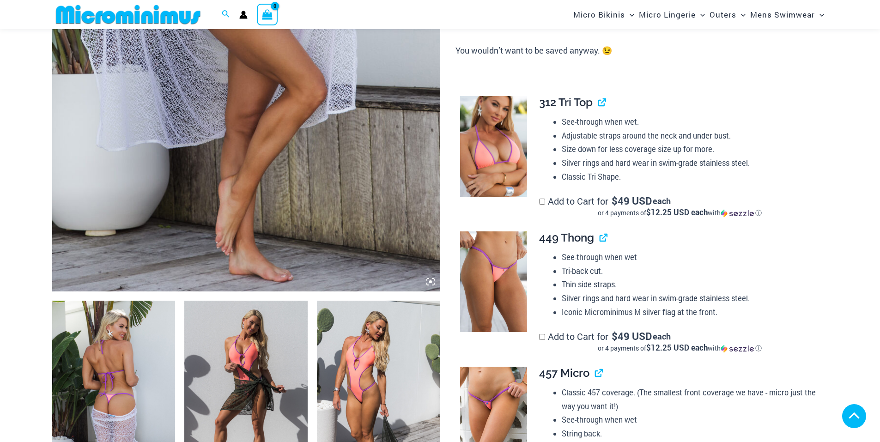
scroll to position [223, 0]
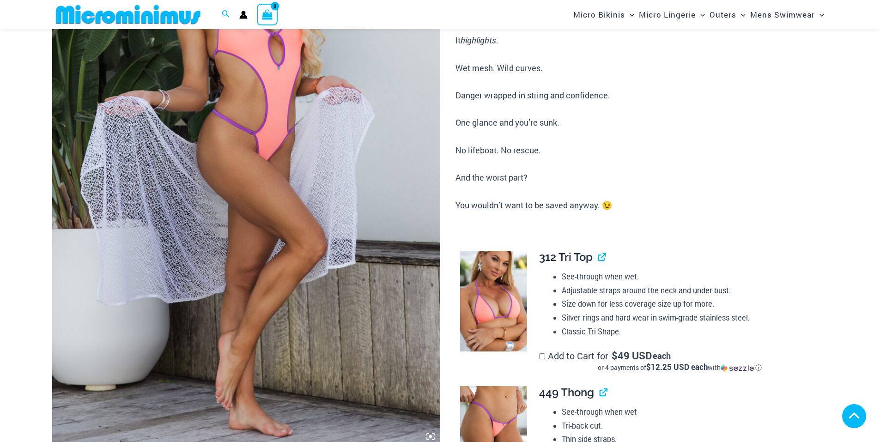
click at [238, 151] on img at bounding box center [246, 155] width 388 height 582
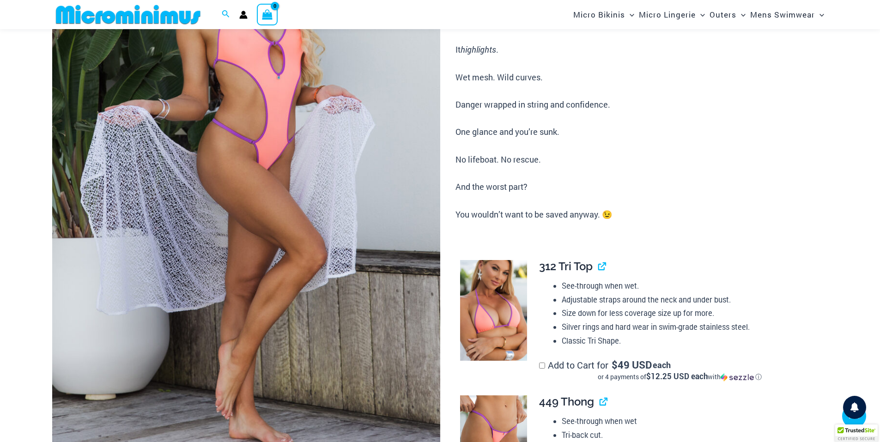
click at [238, 151] on img at bounding box center [246, 164] width 388 height 582
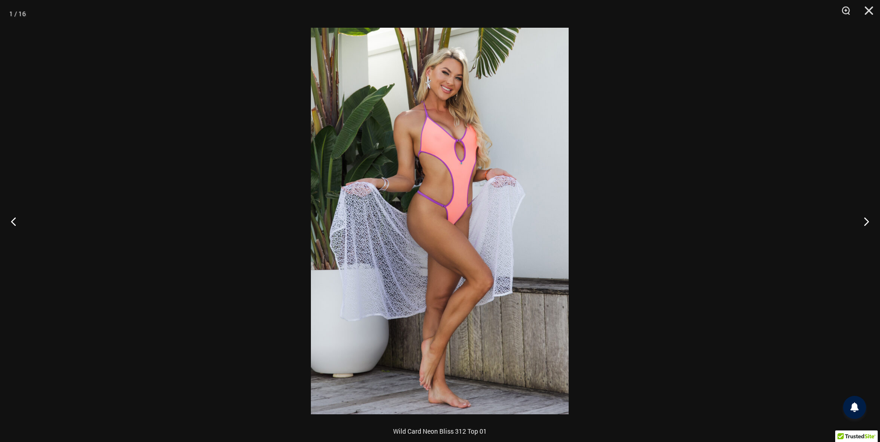
click at [439, 155] on img at bounding box center [440, 221] width 258 height 387
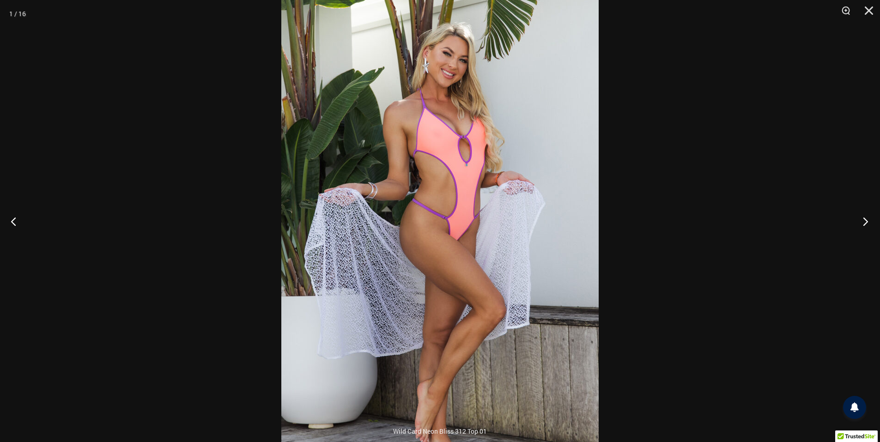
click at [866, 217] on button "Next" at bounding box center [862, 221] width 35 height 46
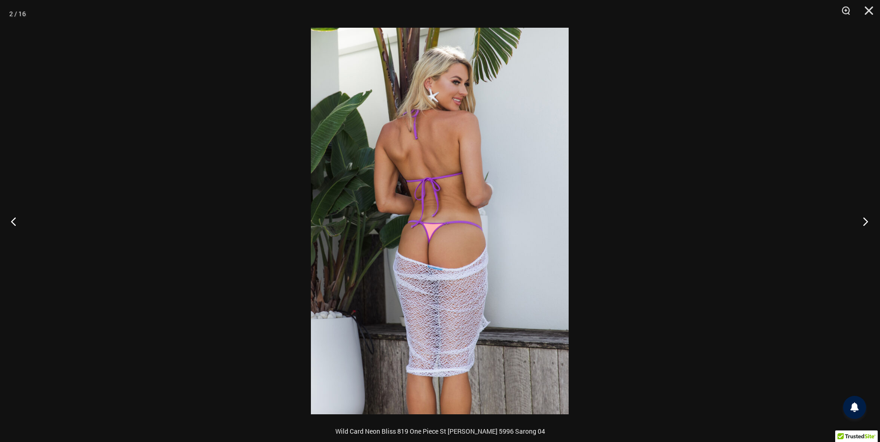
click at [866, 219] on button "Next" at bounding box center [862, 221] width 35 height 46
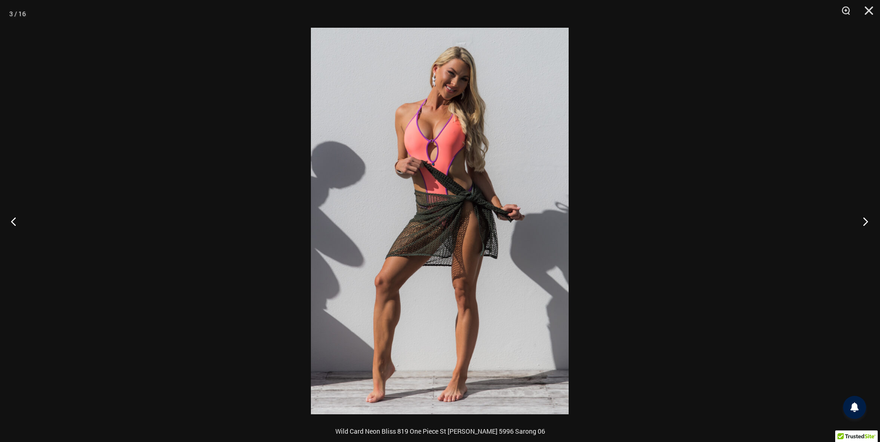
click at [866, 219] on button "Next" at bounding box center [862, 221] width 35 height 46
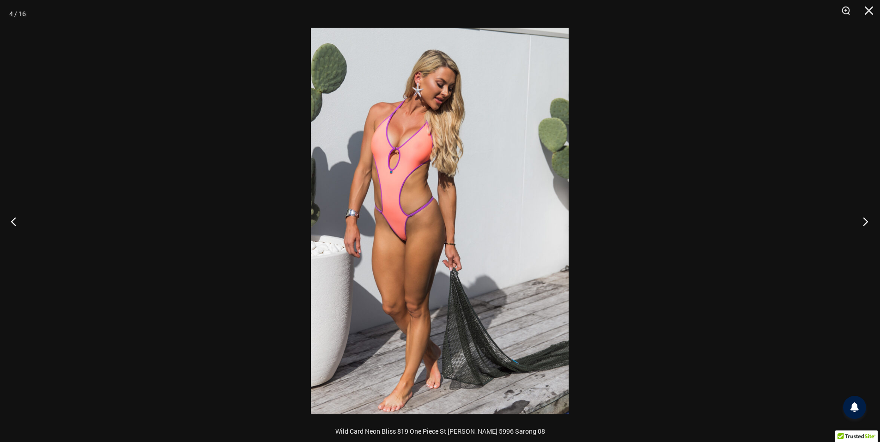
click at [866, 219] on button "Next" at bounding box center [862, 221] width 35 height 46
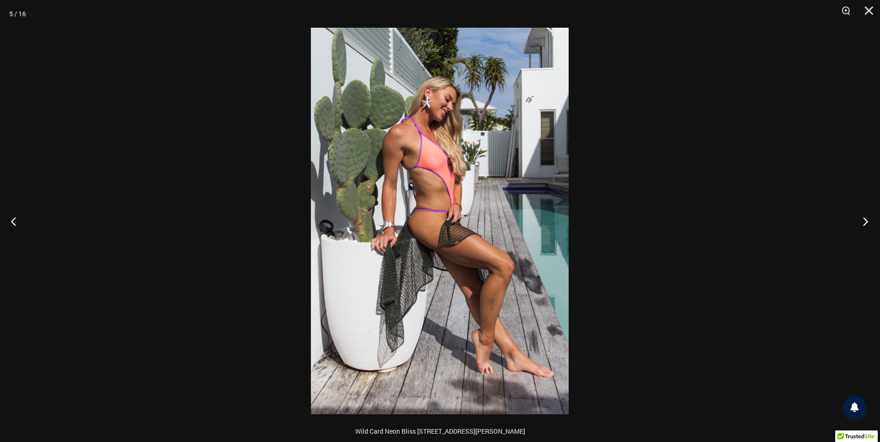
click at [866, 219] on button "Next" at bounding box center [862, 221] width 35 height 46
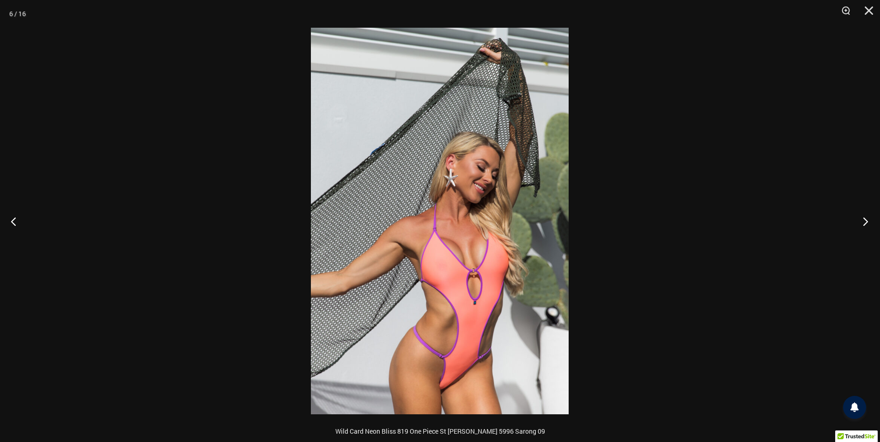
click at [866, 219] on button "Next" at bounding box center [862, 221] width 35 height 46
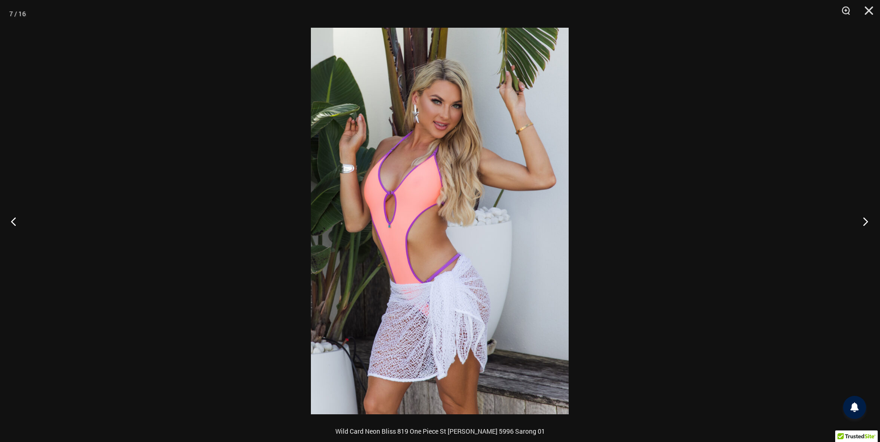
click at [866, 219] on button "Next" at bounding box center [862, 221] width 35 height 46
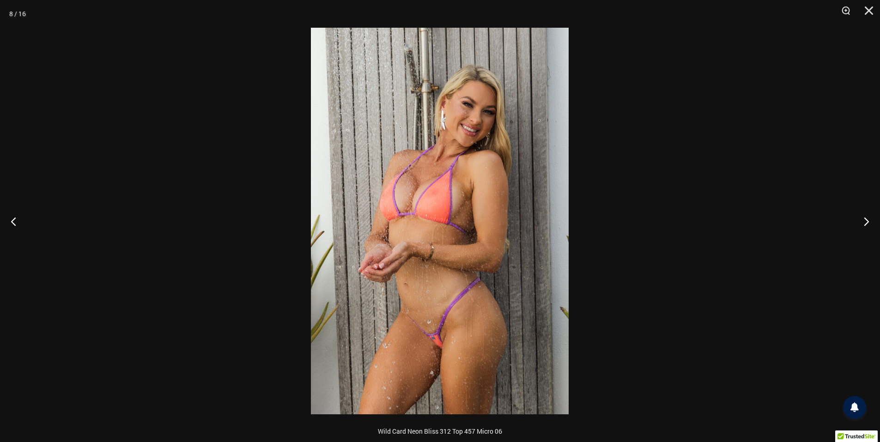
click at [439, 164] on img at bounding box center [440, 221] width 258 height 387
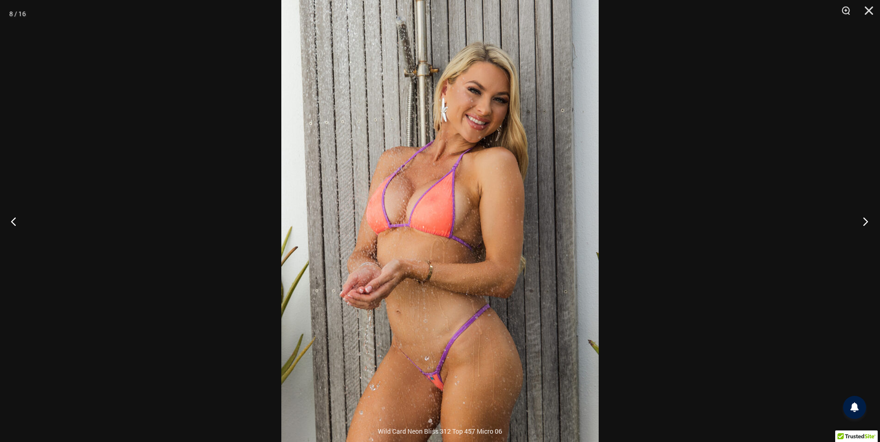
click at [874, 219] on button "Next" at bounding box center [862, 221] width 35 height 46
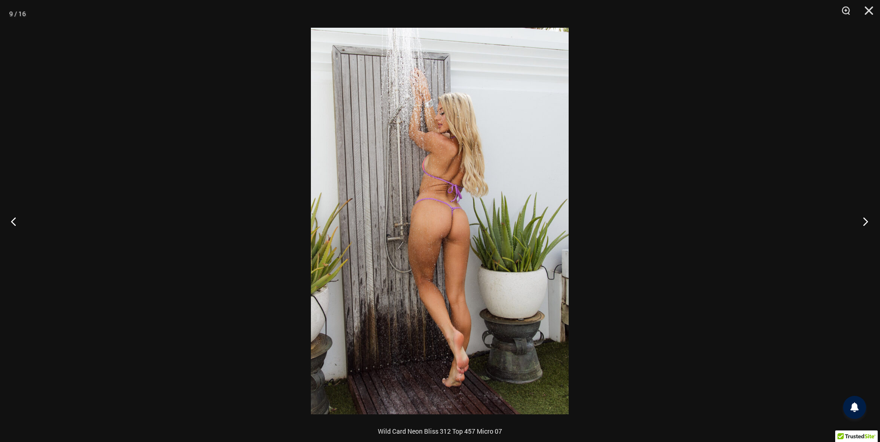
click at [867, 218] on button "Next" at bounding box center [862, 221] width 35 height 46
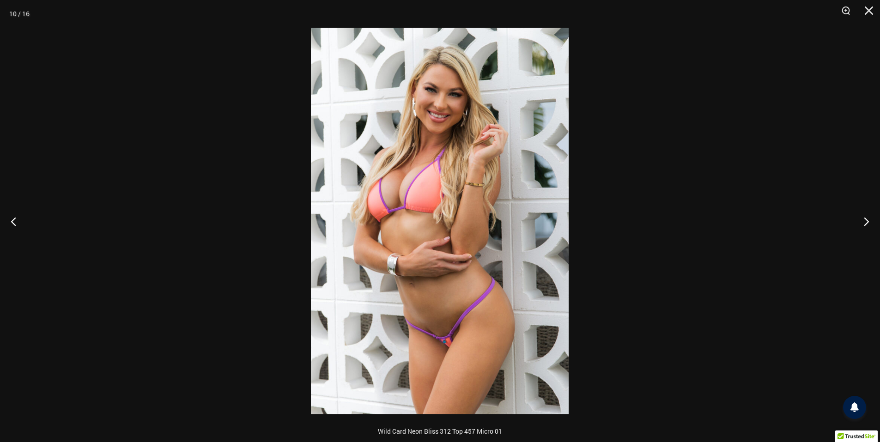
click at [820, 225] on div at bounding box center [440, 221] width 880 height 442
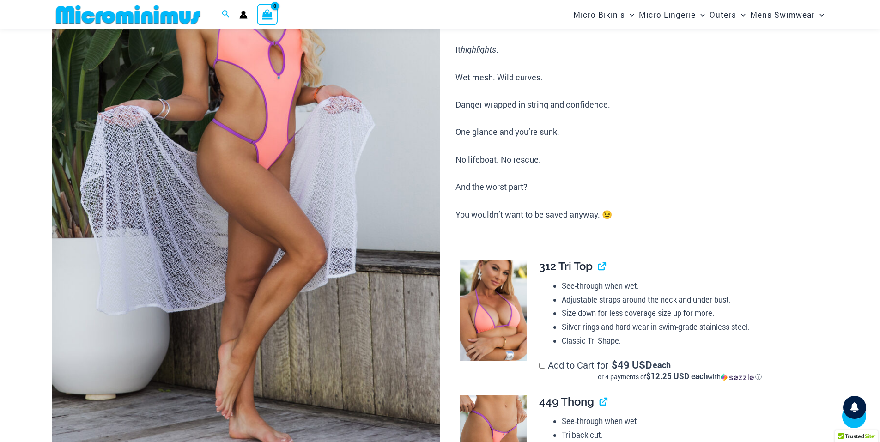
click at [242, 202] on img at bounding box center [246, 164] width 388 height 582
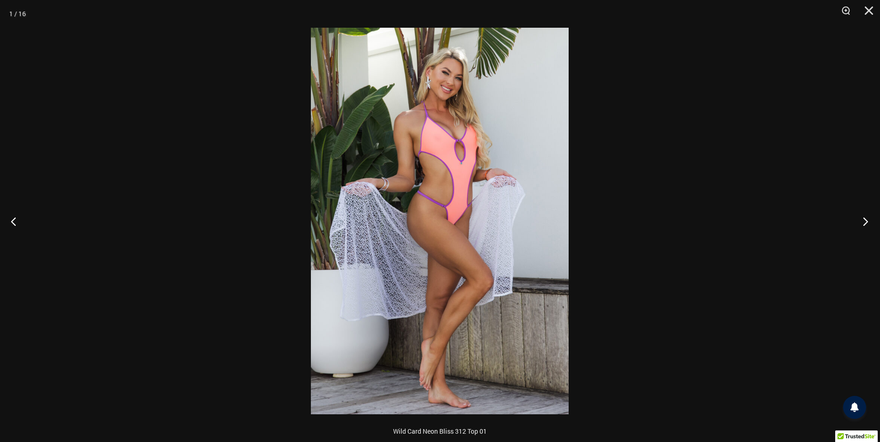
click at [864, 219] on button "Next" at bounding box center [862, 221] width 35 height 46
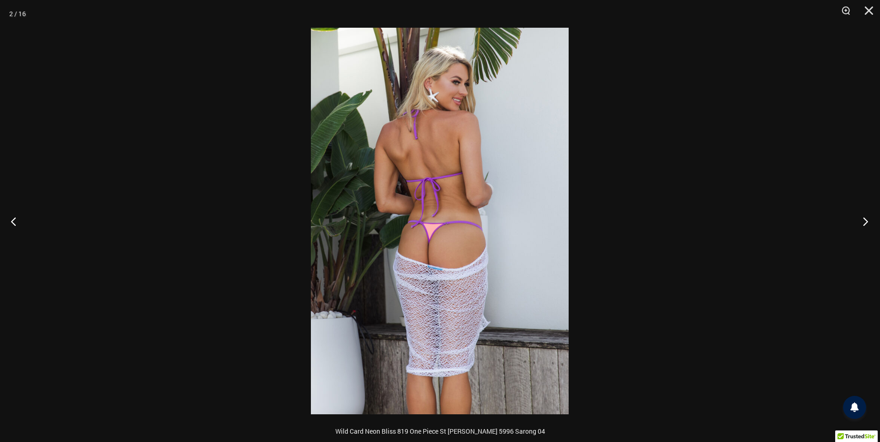
click at [864, 219] on button "Next" at bounding box center [862, 221] width 35 height 46
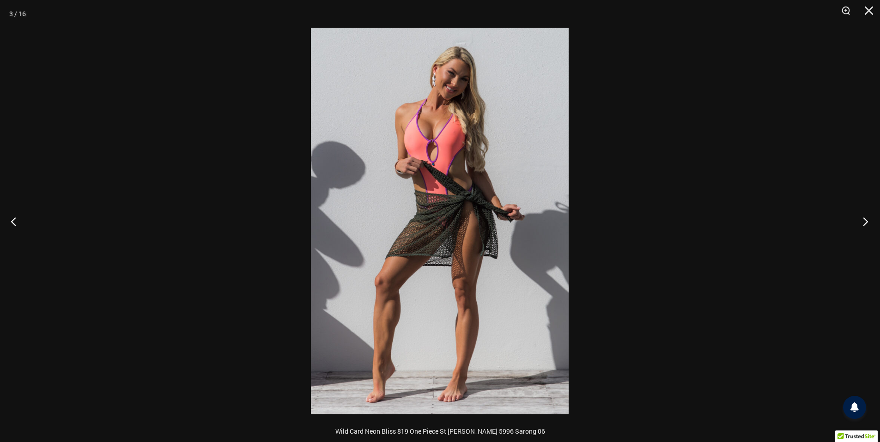
click at [864, 219] on button "Next" at bounding box center [862, 221] width 35 height 46
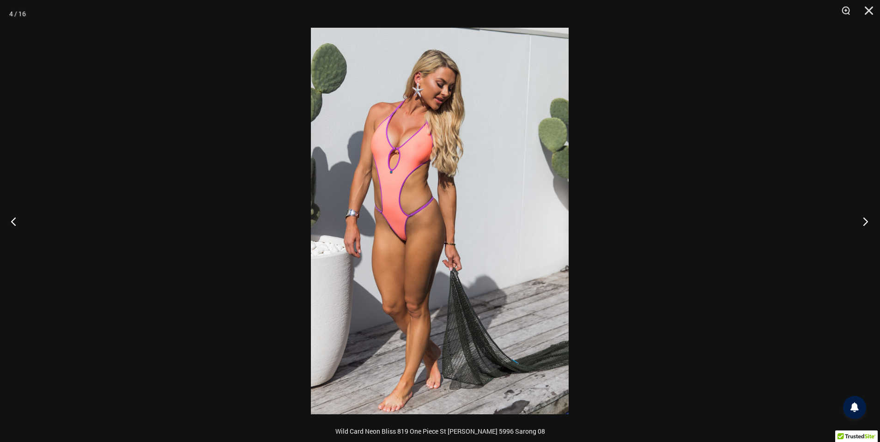
click at [864, 219] on button "Next" at bounding box center [862, 221] width 35 height 46
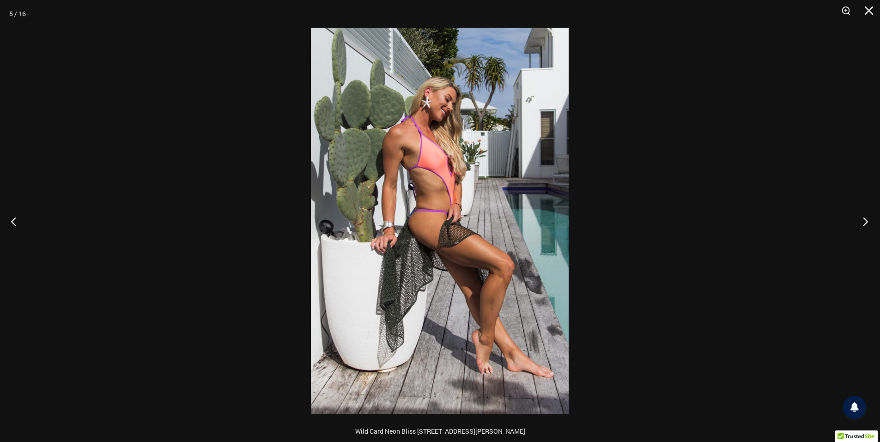
click at [864, 219] on button "Next" at bounding box center [862, 221] width 35 height 46
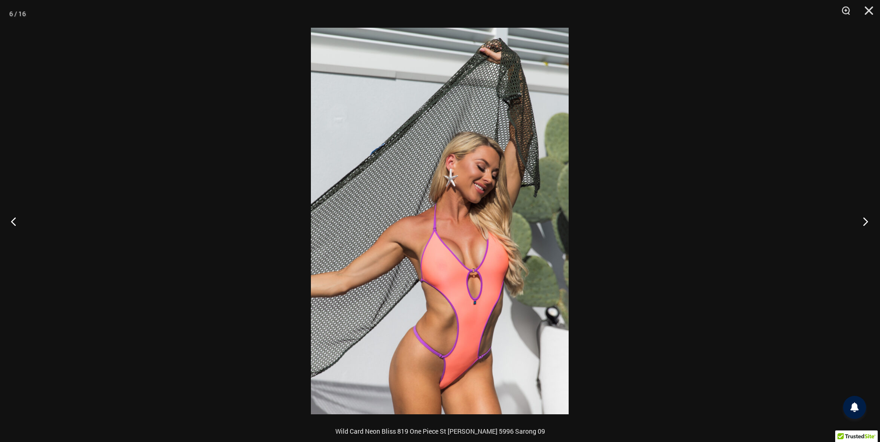
click at [864, 219] on button "Next" at bounding box center [862, 221] width 35 height 46
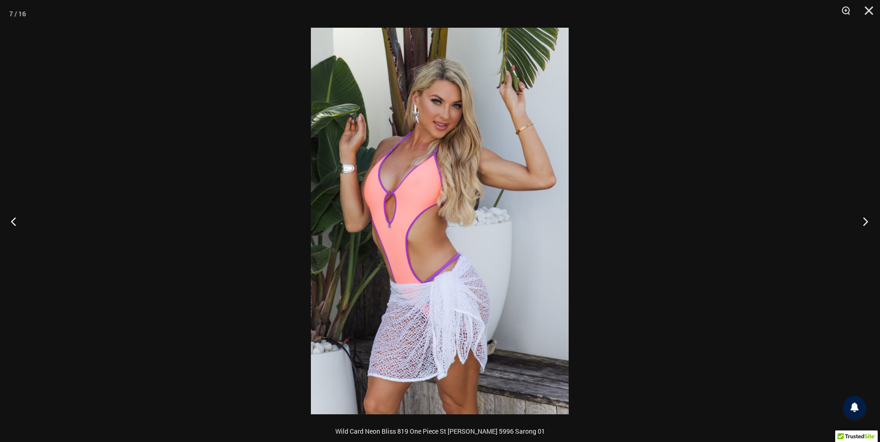
click at [864, 219] on button "Next" at bounding box center [862, 221] width 35 height 46
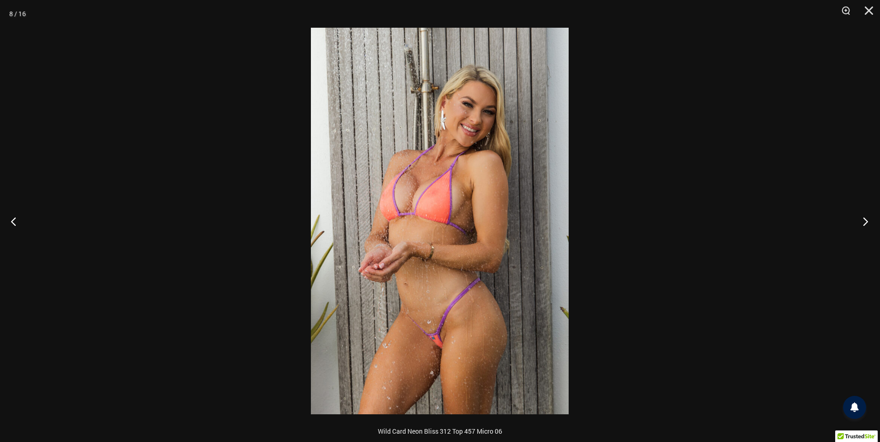
click at [864, 219] on button "Next" at bounding box center [862, 221] width 35 height 46
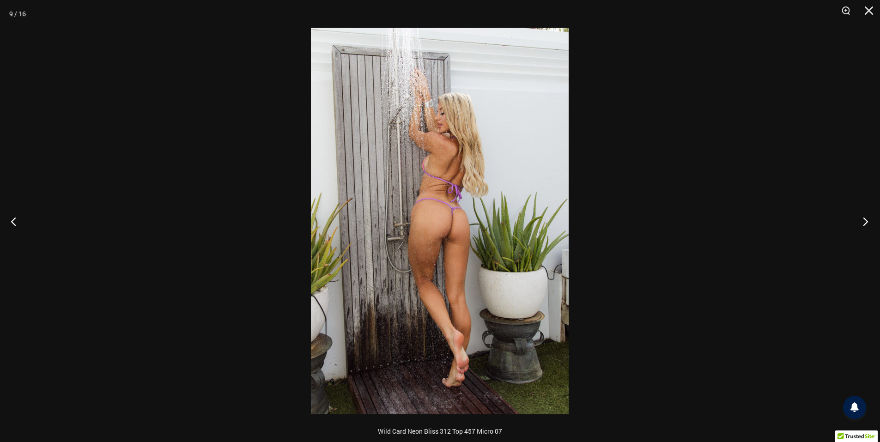
click at [864, 219] on button "Next" at bounding box center [862, 221] width 35 height 46
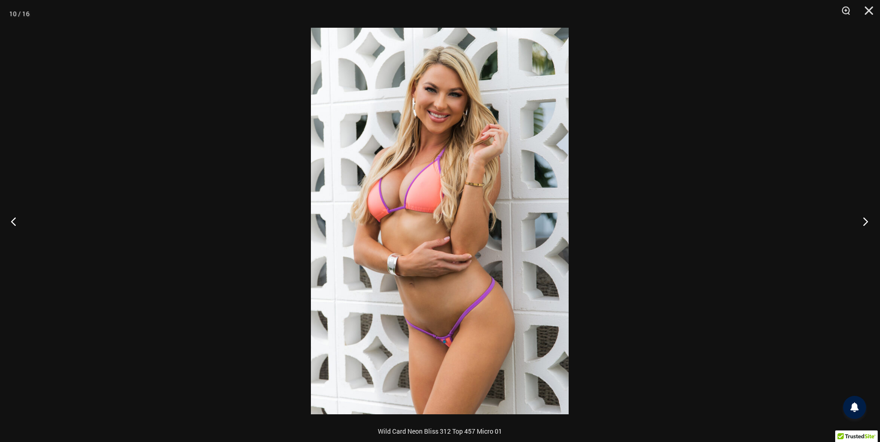
click at [864, 219] on button "Next" at bounding box center [862, 221] width 35 height 46
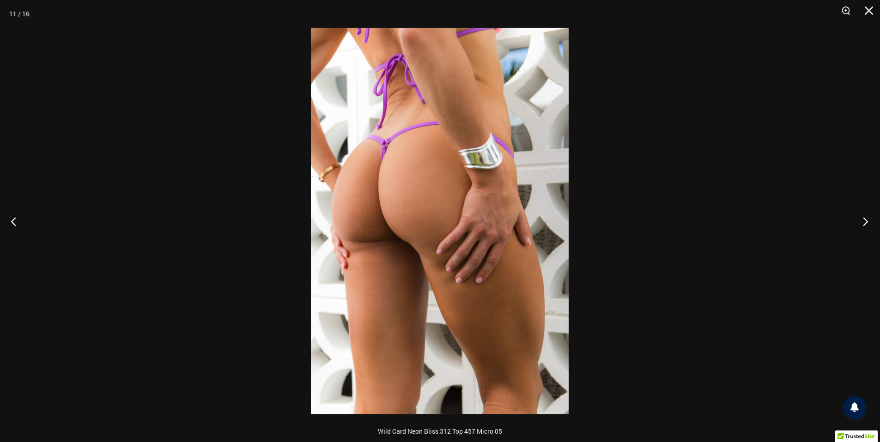
click at [864, 219] on button "Next" at bounding box center [862, 221] width 35 height 46
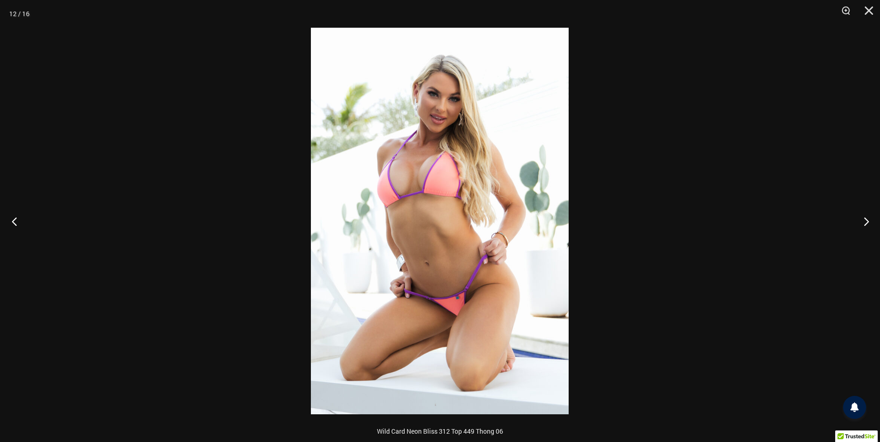
click at [30, 225] on button "Previous" at bounding box center [17, 221] width 35 height 46
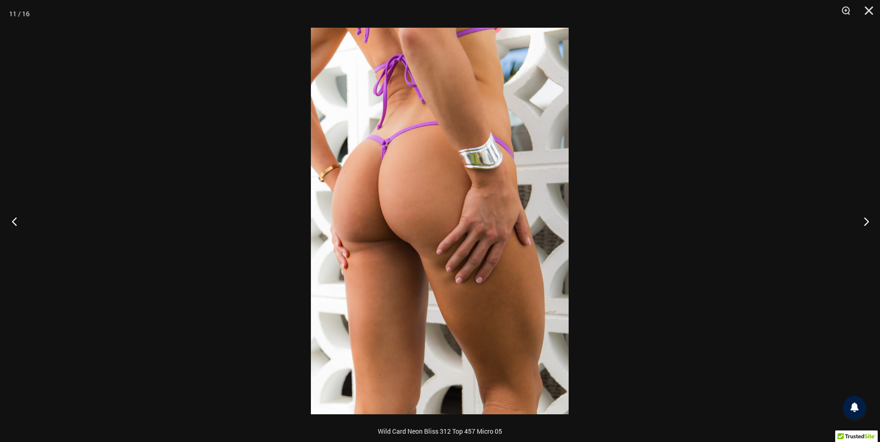
click at [30, 225] on button "Previous" at bounding box center [17, 221] width 35 height 46
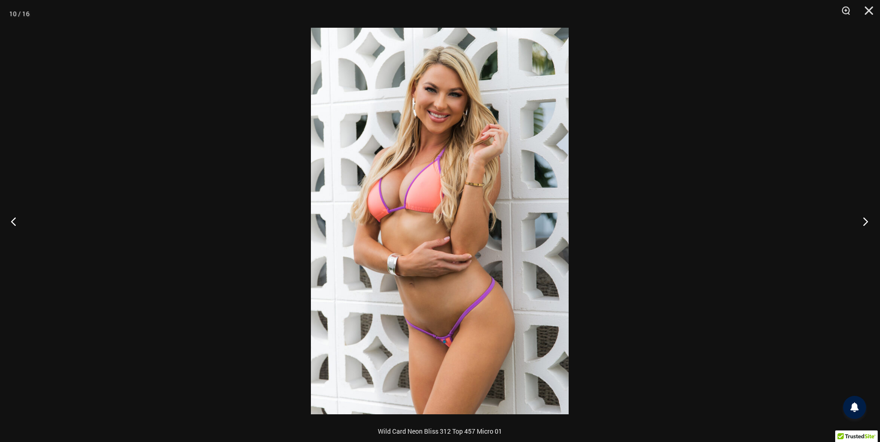
click at [861, 221] on button "Next" at bounding box center [862, 221] width 35 height 46
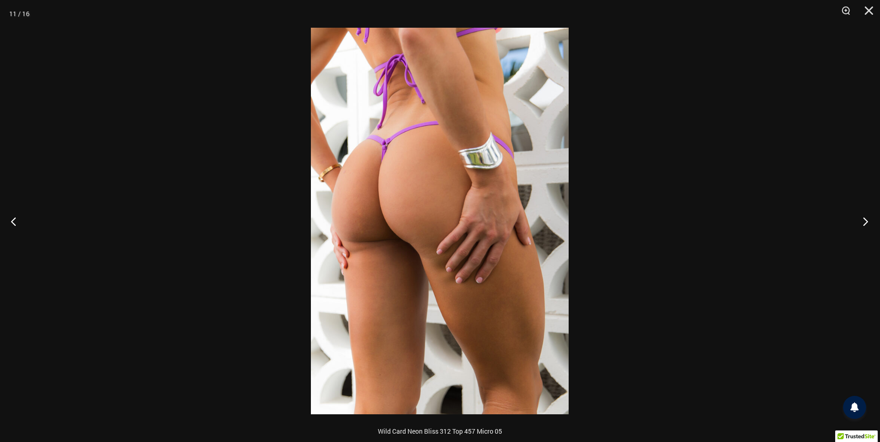
click at [861, 221] on button "Next" at bounding box center [862, 221] width 35 height 46
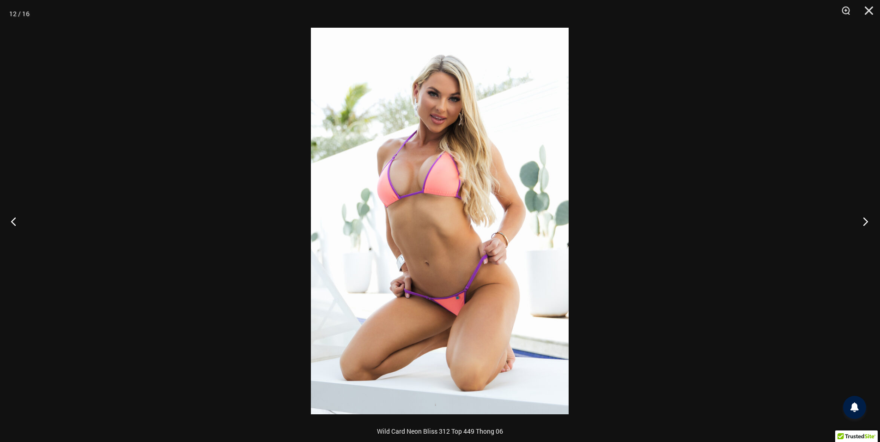
click at [861, 221] on button "Next" at bounding box center [862, 221] width 35 height 46
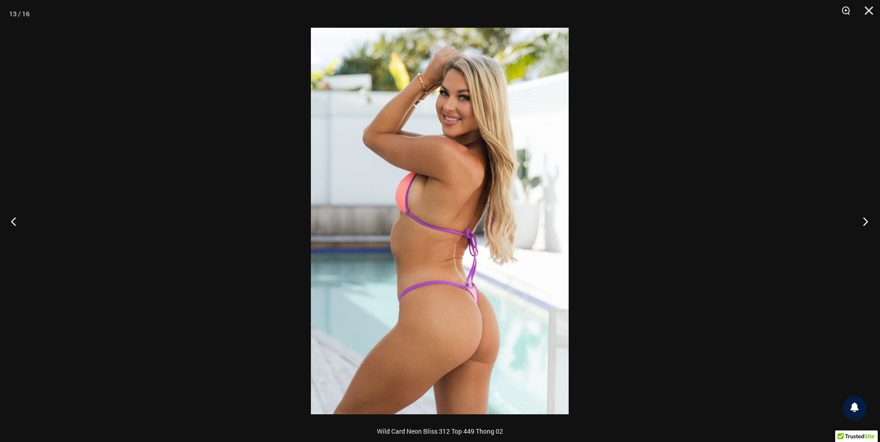
click at [861, 221] on button "Next" at bounding box center [862, 221] width 35 height 46
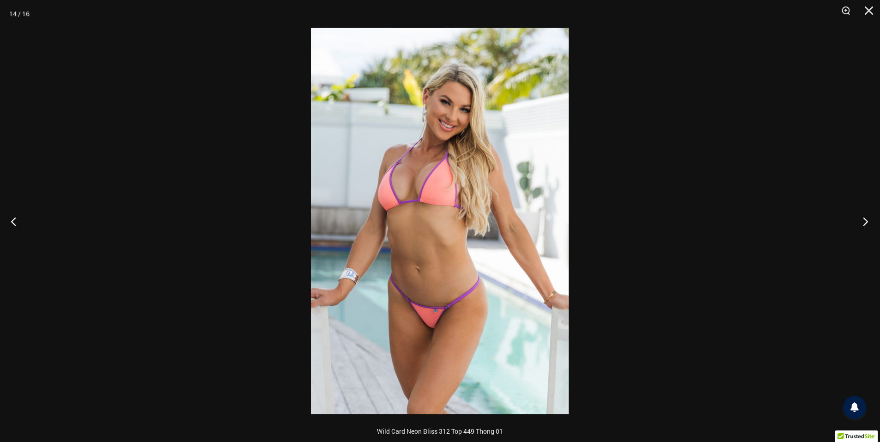
click at [861, 221] on button "Next" at bounding box center [862, 221] width 35 height 46
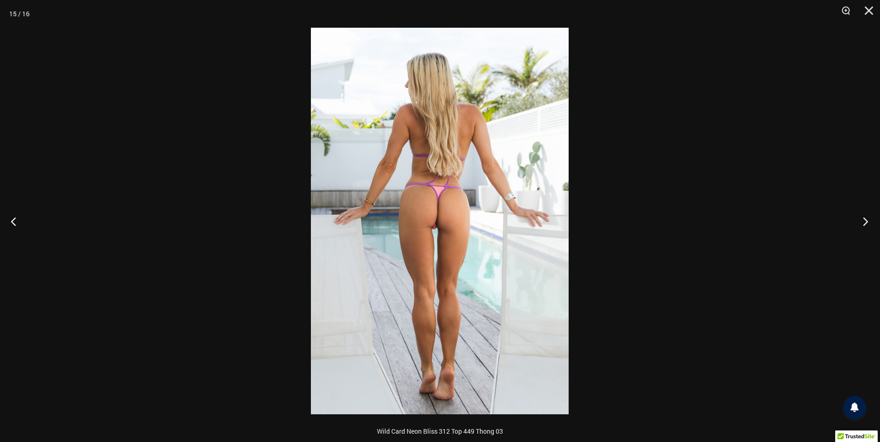
click at [861, 221] on button "Next" at bounding box center [862, 221] width 35 height 46
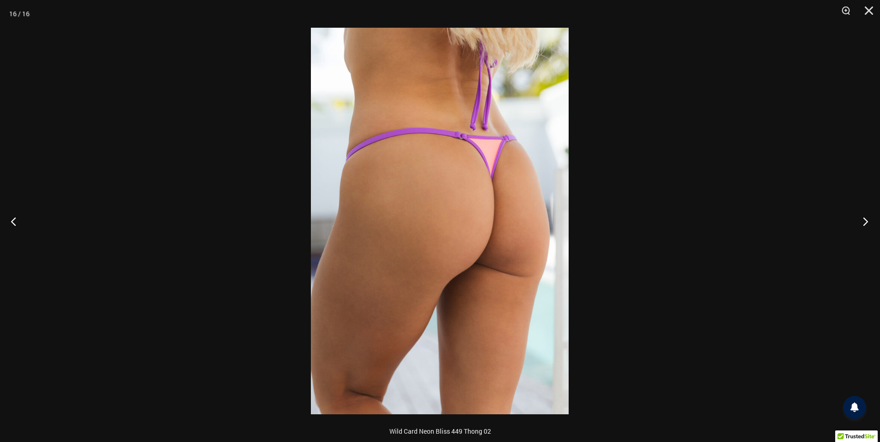
click at [861, 221] on button "Next" at bounding box center [862, 221] width 35 height 46
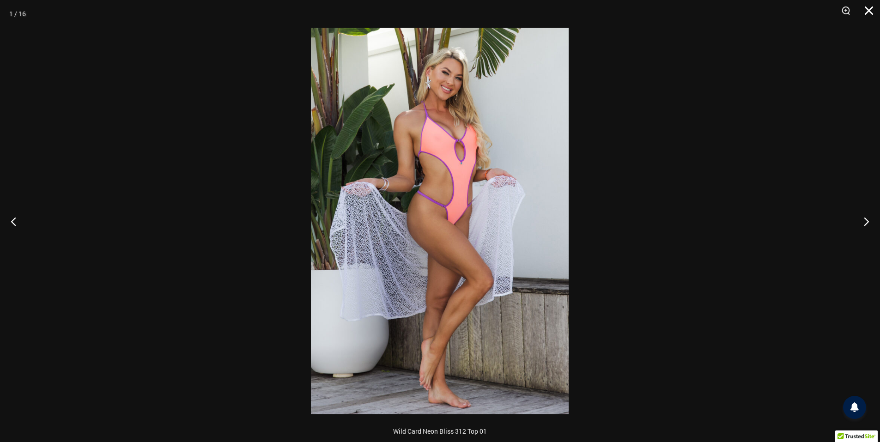
click at [869, 12] on button "Close" at bounding box center [865, 14] width 23 height 28
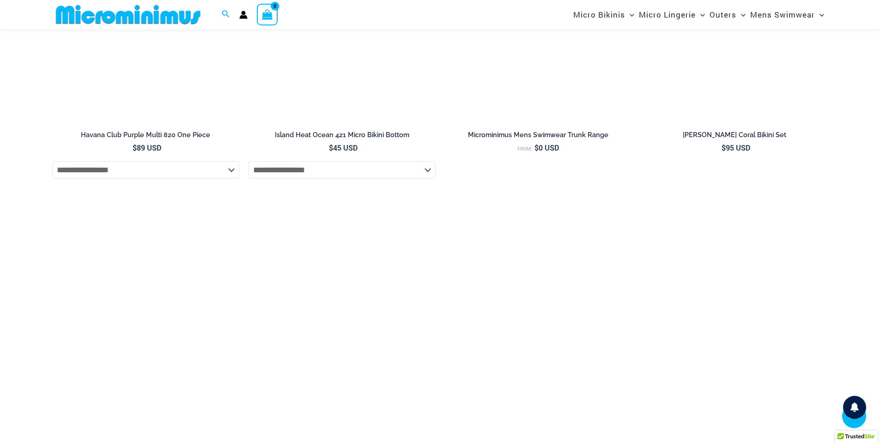
scroll to position [2262, 0]
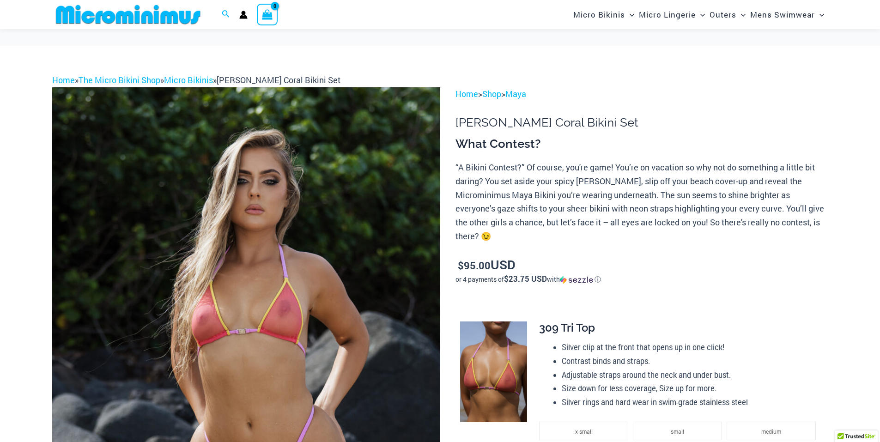
scroll to position [108, 0]
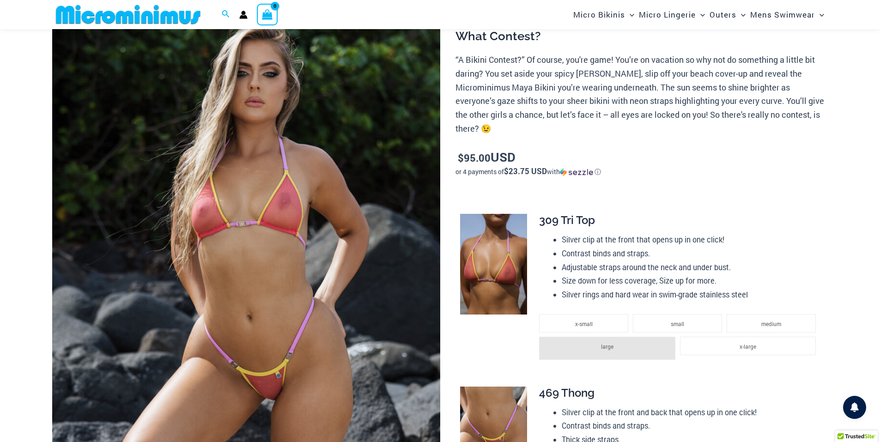
click at [253, 117] on img at bounding box center [246, 271] width 388 height 582
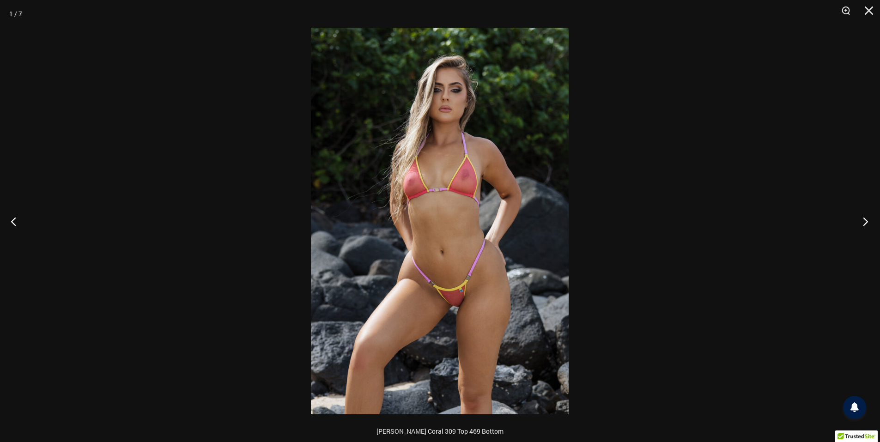
click at [868, 221] on button "Next" at bounding box center [862, 221] width 35 height 46
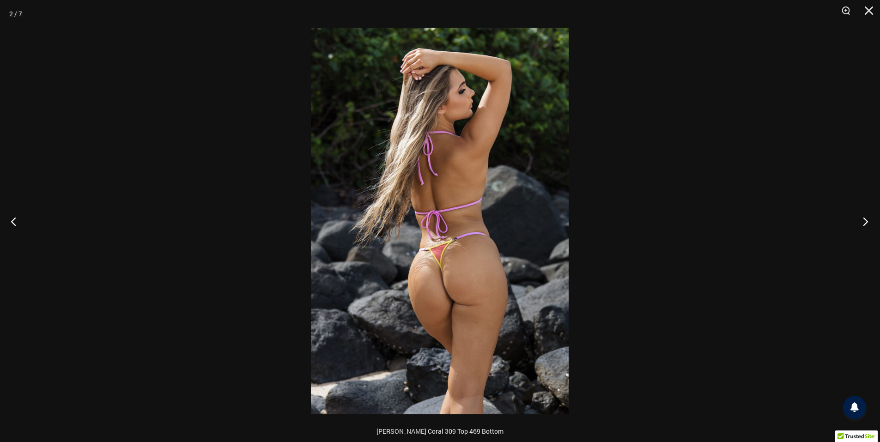
click at [868, 221] on button "Next" at bounding box center [862, 221] width 35 height 46
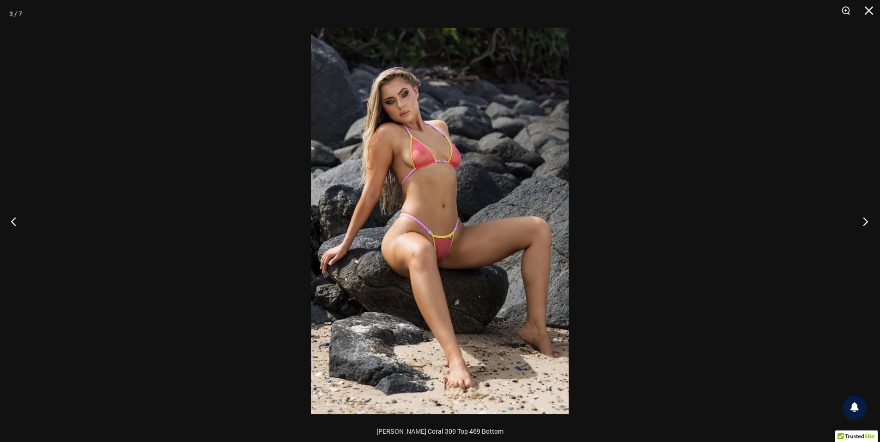
click at [857, 218] on button "Next" at bounding box center [862, 221] width 35 height 46
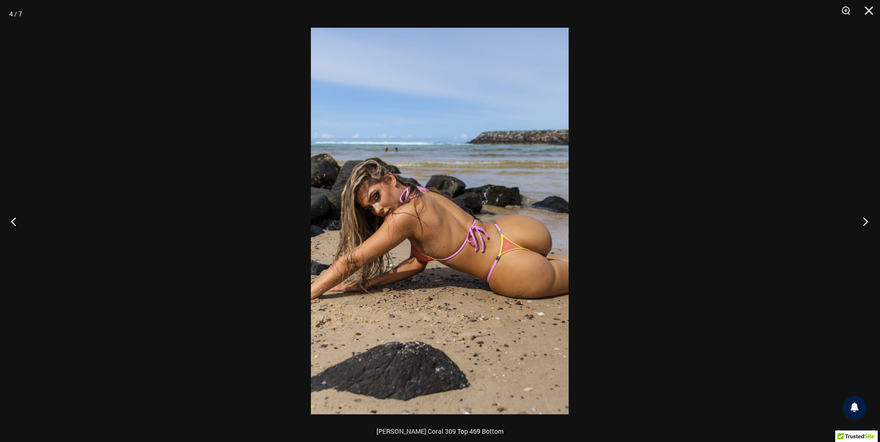
click at [861, 218] on button "Next" at bounding box center [862, 221] width 35 height 46
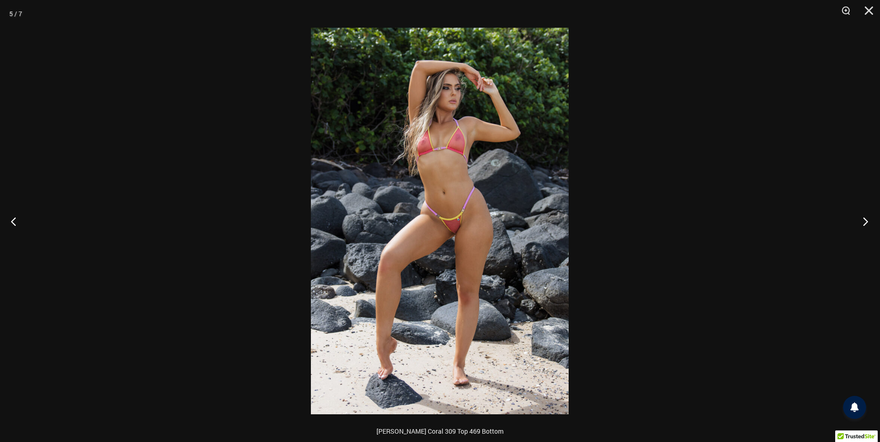
click at [861, 219] on button "Next" at bounding box center [862, 221] width 35 height 46
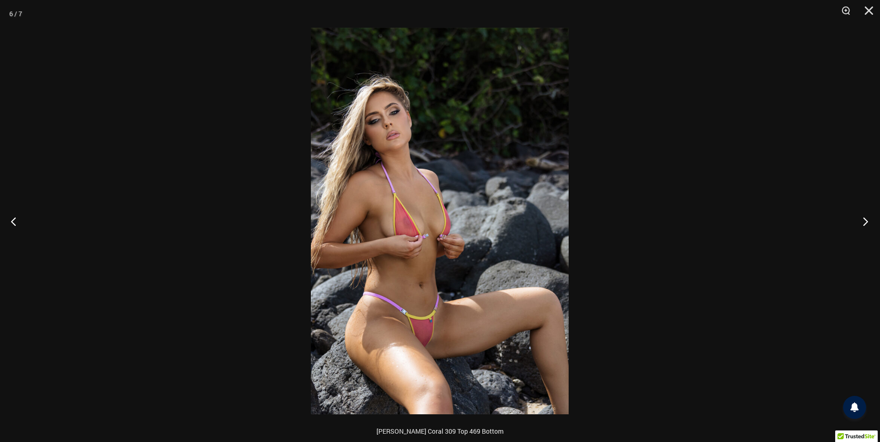
click at [860, 218] on button "Next" at bounding box center [862, 221] width 35 height 46
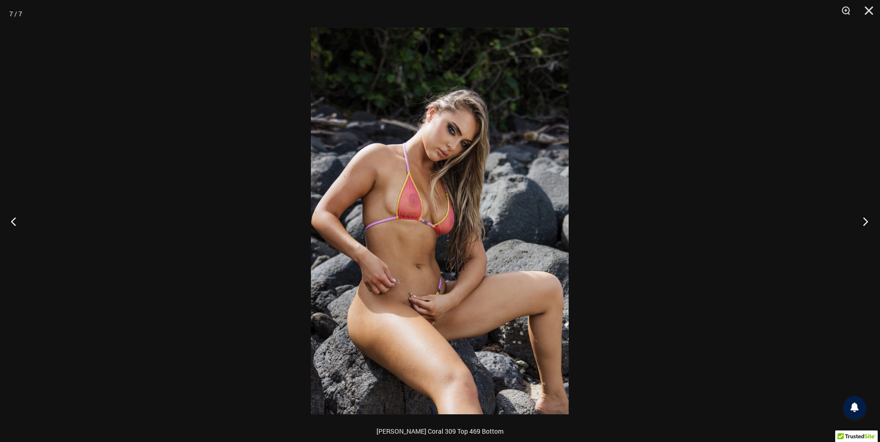
click at [867, 219] on button "Next" at bounding box center [862, 221] width 35 height 46
